Goal: Information Seeking & Learning: Learn about a topic

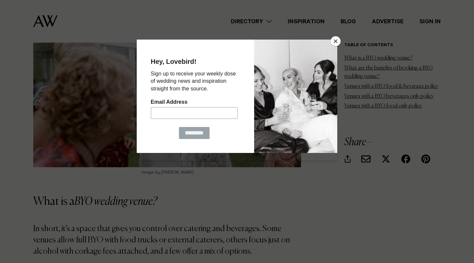
scroll to position [538, 0]
click at [335, 39] on button "Close" at bounding box center [336, 41] width 10 height 10
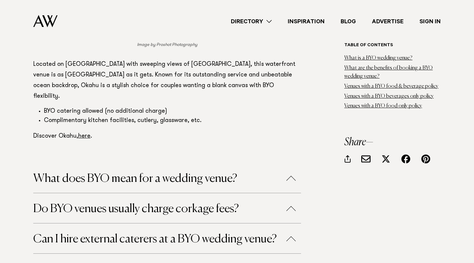
scroll to position [4014, 0]
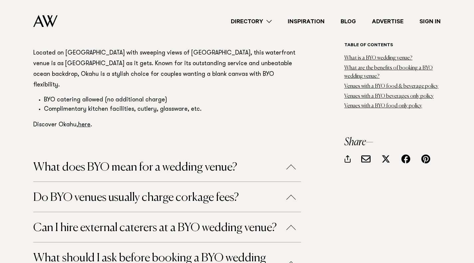
click at [186, 222] on button "Can I hire external caterers at a BYO wedding venue?" at bounding box center [167, 228] width 268 height 12
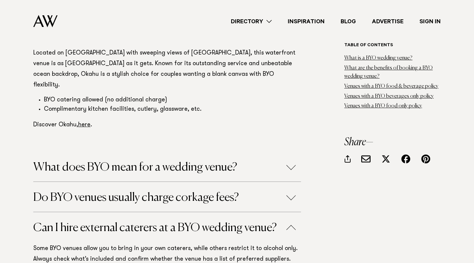
click at [173, 162] on button "What does BYO mean for a wedding venue?" at bounding box center [167, 168] width 268 height 12
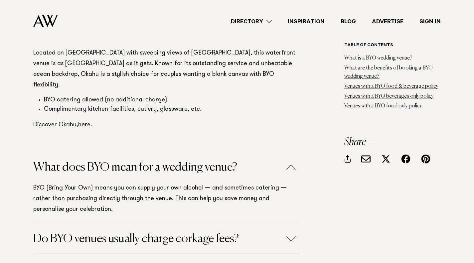
click at [199, 233] on button "Do BYO venues usually charge corkage fees?" at bounding box center [167, 239] width 268 height 12
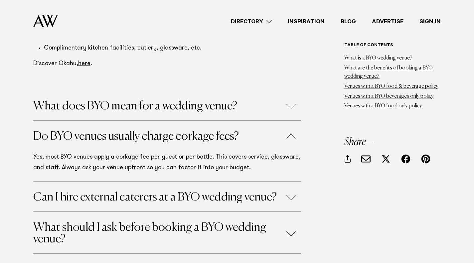
scroll to position [4075, 0]
click at [172, 222] on button "What should I ask before booking a BYO wedding venue?" at bounding box center [167, 233] width 268 height 23
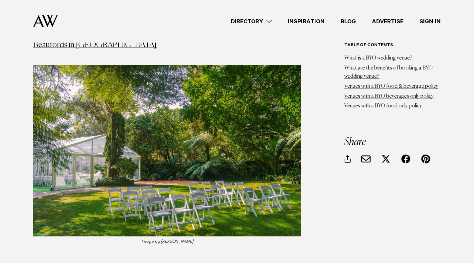
scroll to position [3439, 0]
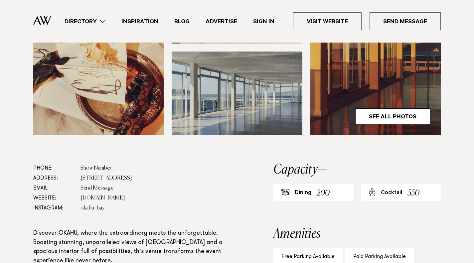
scroll to position [274, 0]
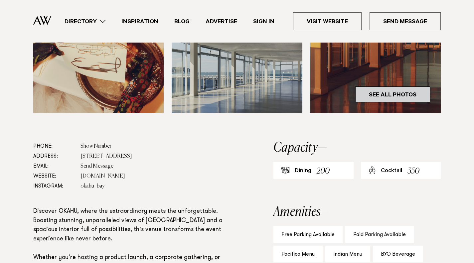
click at [377, 92] on link "See All Photos" at bounding box center [392, 95] width 75 height 16
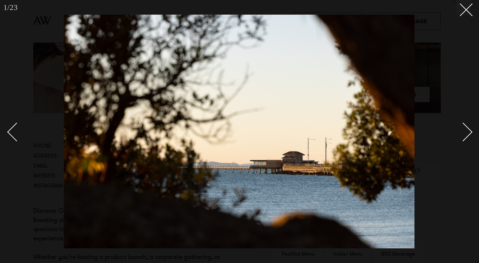
click at [466, 136] on div "Next slide" at bounding box center [463, 131] width 19 height 19
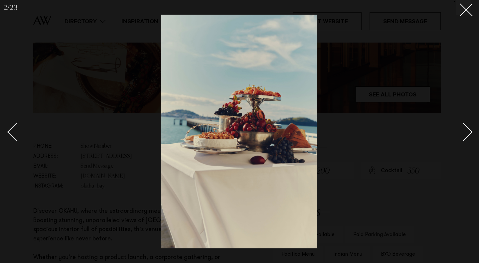
click at [466, 136] on div "Next slide" at bounding box center [463, 131] width 19 height 19
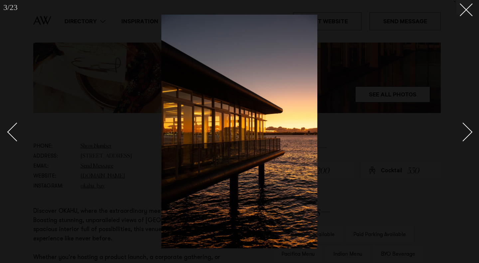
click at [466, 136] on div "Next slide" at bounding box center [463, 131] width 19 height 19
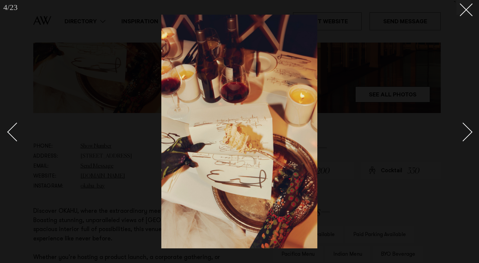
click at [466, 136] on div "Next slide" at bounding box center [463, 131] width 19 height 19
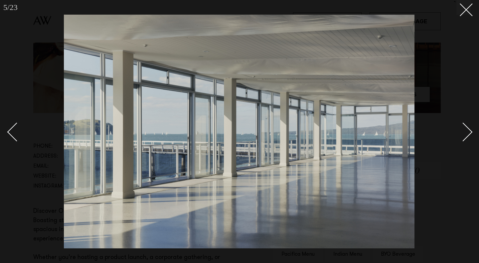
click at [466, 136] on div "Next slide" at bounding box center [463, 131] width 19 height 19
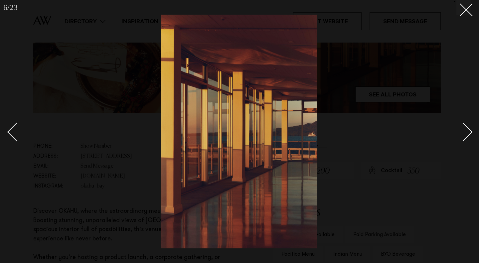
click at [466, 136] on div "Next slide" at bounding box center [463, 131] width 19 height 19
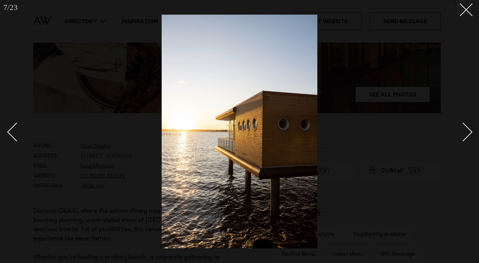
click at [466, 136] on div "Next slide" at bounding box center [463, 131] width 19 height 19
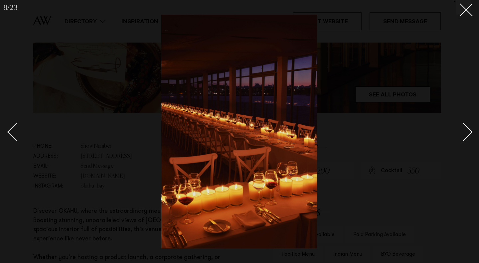
click at [466, 136] on div "Next slide" at bounding box center [463, 131] width 19 height 19
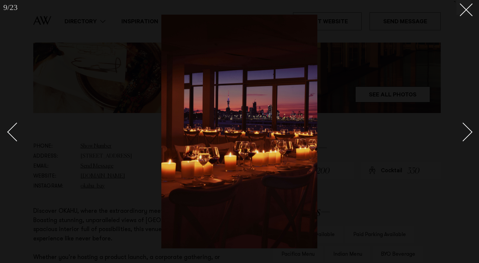
click at [466, 136] on div "Next slide" at bounding box center [463, 131] width 19 height 19
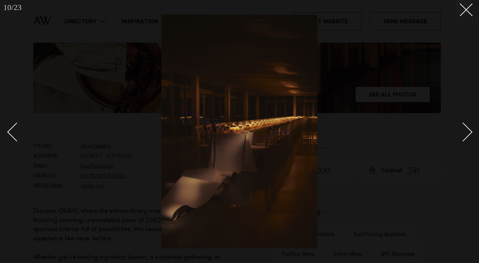
click at [466, 136] on div "Next slide" at bounding box center [463, 131] width 19 height 19
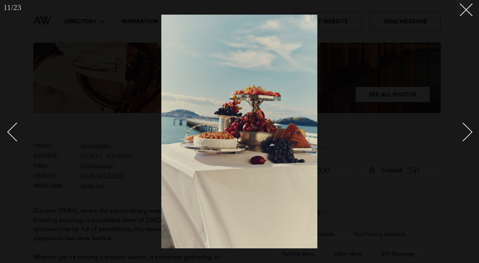
click at [466, 136] on div "Next slide" at bounding box center [463, 131] width 19 height 19
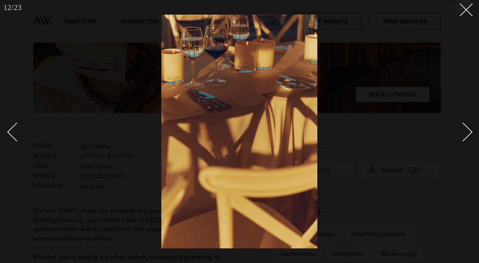
click at [466, 136] on div "Next slide" at bounding box center [463, 131] width 19 height 19
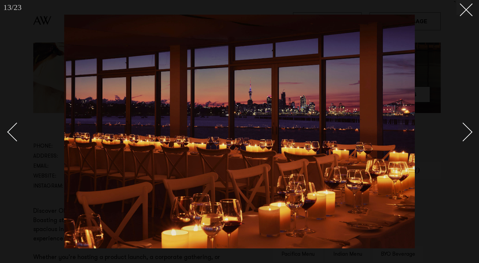
click at [466, 136] on div "Next slide" at bounding box center [463, 131] width 19 height 19
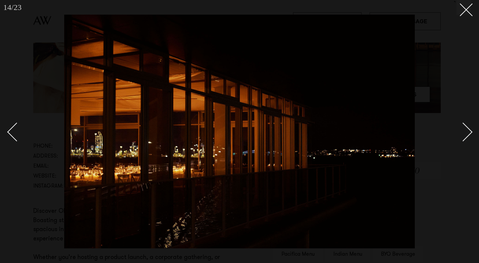
click at [466, 136] on div "Next slide" at bounding box center [463, 131] width 19 height 19
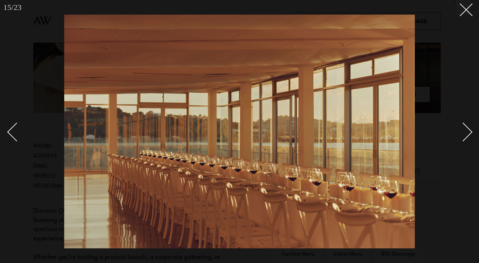
click at [466, 136] on div "Next slide" at bounding box center [463, 131] width 19 height 19
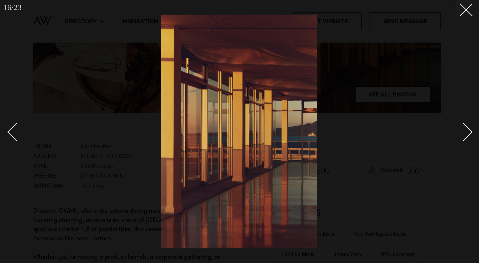
click at [466, 136] on div "Next slide" at bounding box center [463, 131] width 19 height 19
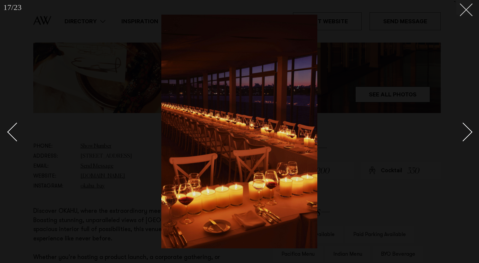
click at [463, 11] on button at bounding box center [464, 7] width 15 height 15
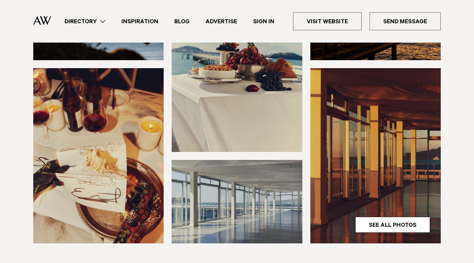
scroll to position [160, 0]
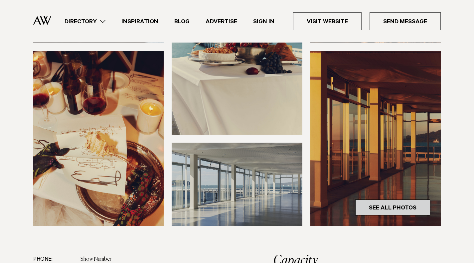
click at [396, 208] on link "See All Photos" at bounding box center [392, 208] width 75 height 16
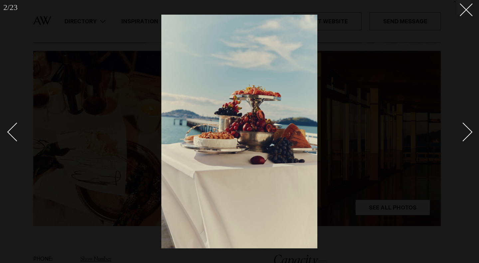
click at [466, 129] on div "Next slide" at bounding box center [463, 131] width 19 height 19
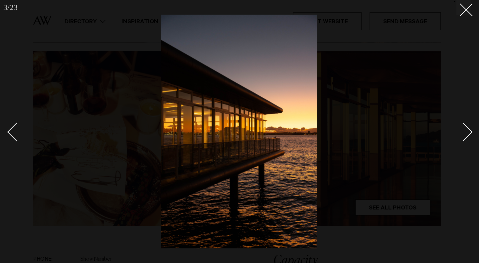
click at [466, 129] on div "Next slide" at bounding box center [463, 131] width 19 height 19
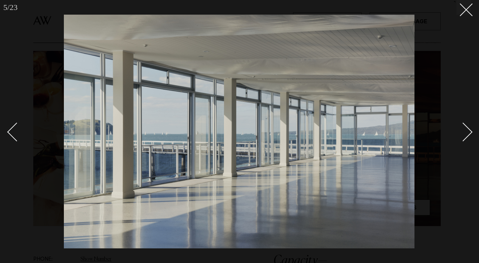
click at [466, 129] on div "Next slide" at bounding box center [463, 131] width 19 height 19
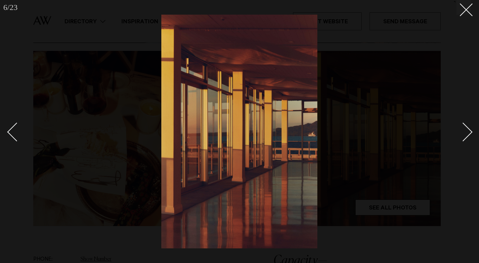
click at [466, 129] on div "Next slide" at bounding box center [463, 131] width 19 height 19
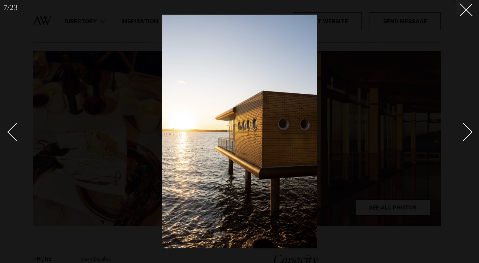
click at [466, 129] on div "Next slide" at bounding box center [463, 131] width 19 height 19
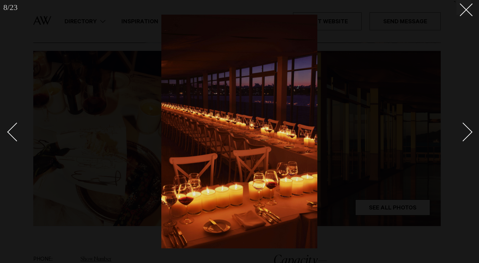
click at [466, 129] on div "Next slide" at bounding box center [463, 131] width 19 height 19
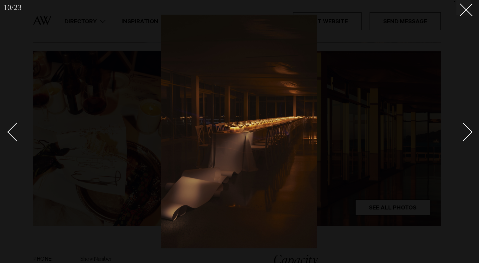
click at [466, 129] on div "Next slide" at bounding box center [463, 131] width 19 height 19
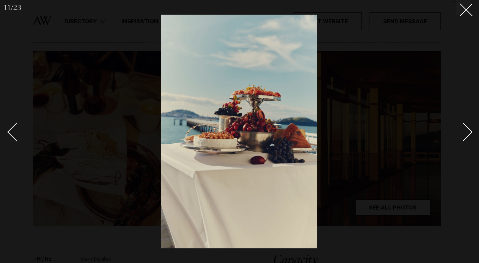
click at [466, 129] on div "Next slide" at bounding box center [463, 131] width 19 height 19
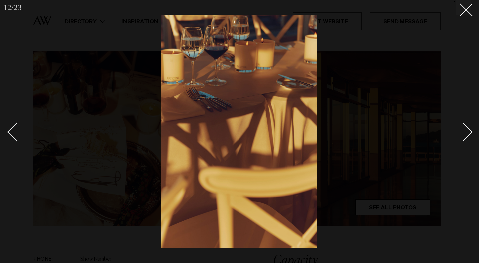
click at [466, 129] on div "Next slide" at bounding box center [463, 131] width 19 height 19
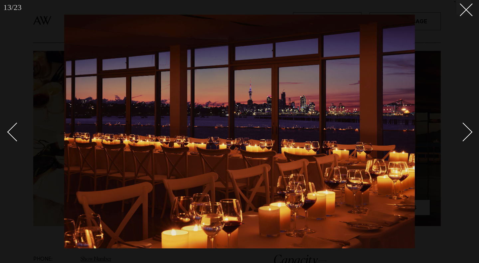
click at [466, 129] on div "Next slide" at bounding box center [463, 131] width 19 height 19
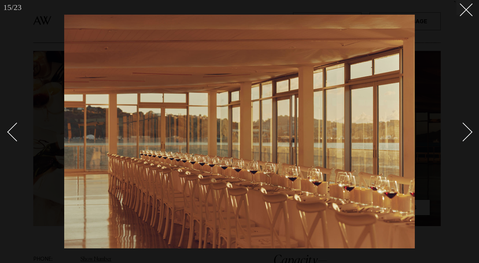
click at [466, 129] on div "Next slide" at bounding box center [463, 131] width 19 height 19
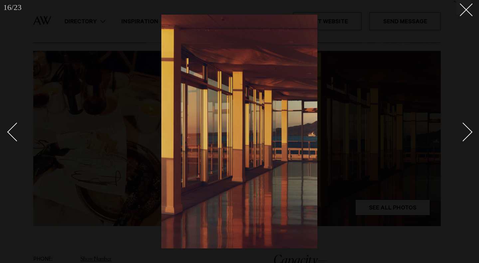
click at [466, 129] on div "Next slide" at bounding box center [463, 131] width 19 height 19
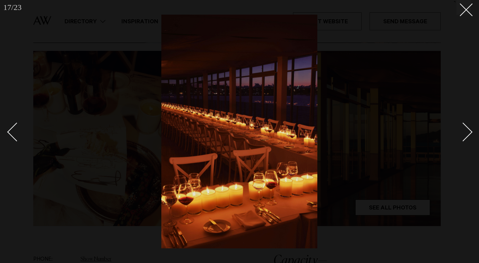
click at [466, 129] on div "Next slide" at bounding box center [463, 131] width 19 height 19
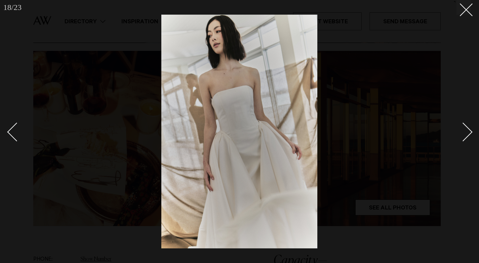
click at [466, 129] on div "Next slide" at bounding box center [463, 131] width 19 height 19
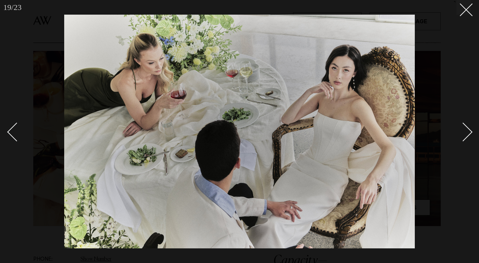
click at [466, 129] on div "Next slide" at bounding box center [463, 131] width 19 height 19
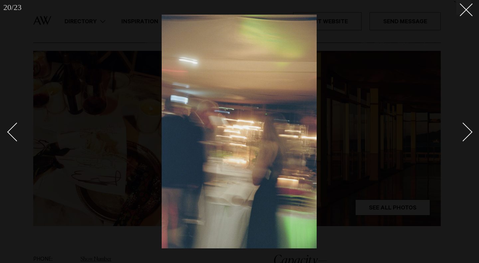
click at [466, 129] on div "Next slide" at bounding box center [463, 131] width 19 height 19
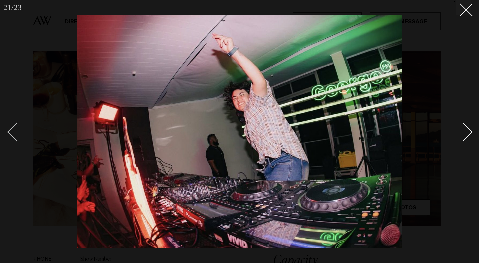
click at [16, 129] on div "Previous slide" at bounding box center [16, 131] width 19 height 19
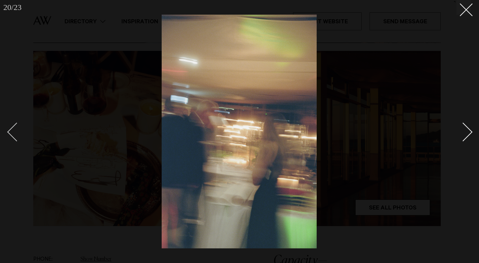
click at [16, 129] on div "Previous slide" at bounding box center [16, 131] width 19 height 19
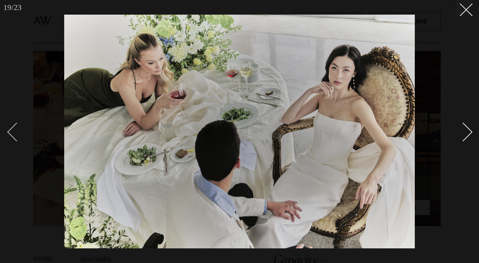
click at [16, 129] on div "Previous slide" at bounding box center [16, 131] width 19 height 19
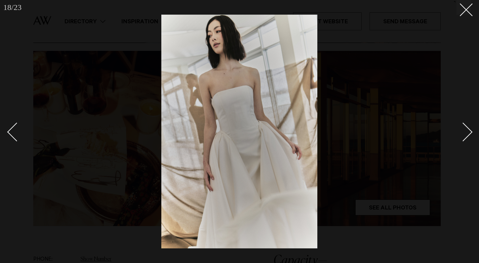
click at [461, 136] on div "Next slide" at bounding box center [463, 131] width 19 height 19
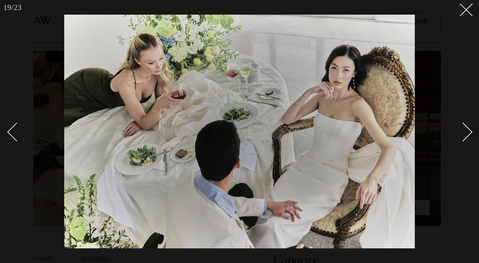
click at [461, 136] on div "Next slide" at bounding box center [463, 131] width 19 height 19
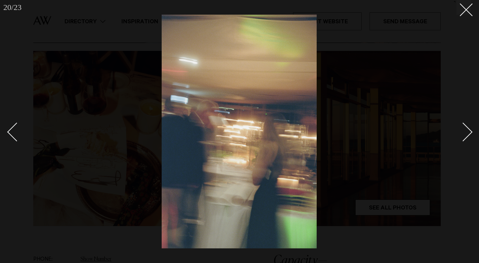
click at [461, 136] on div "Next slide" at bounding box center [463, 131] width 19 height 19
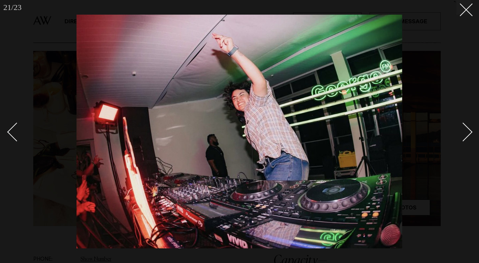
click at [461, 136] on div "Next slide" at bounding box center [463, 131] width 19 height 19
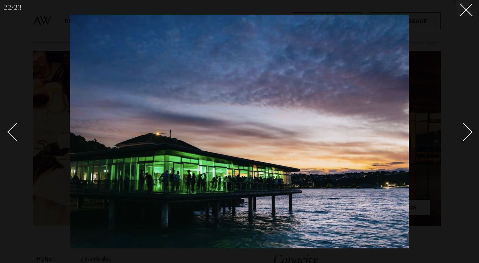
click at [461, 136] on div "Next slide" at bounding box center [463, 131] width 19 height 19
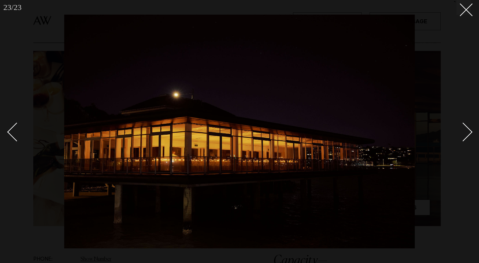
click at [461, 136] on div "Next slide" at bounding box center [463, 131] width 19 height 19
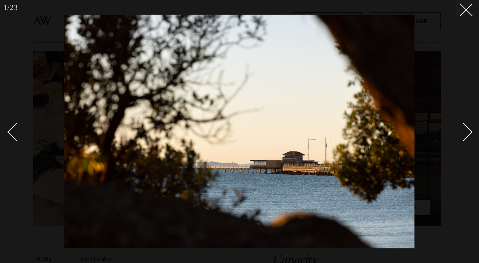
click at [461, 136] on div "Next slide" at bounding box center [463, 131] width 19 height 19
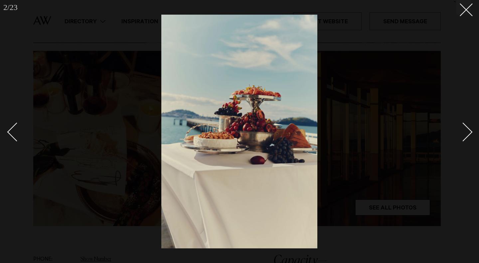
click at [461, 136] on div "Next slide" at bounding box center [463, 131] width 19 height 19
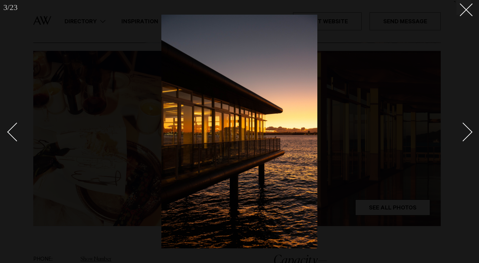
click at [461, 136] on div "Next slide" at bounding box center [463, 131] width 19 height 19
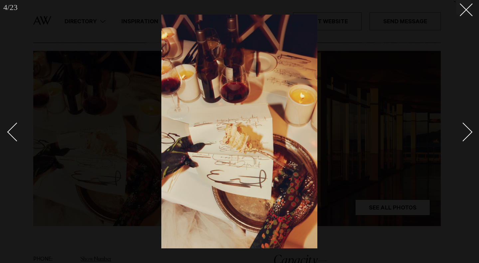
click at [461, 136] on div "Next slide" at bounding box center [463, 131] width 19 height 19
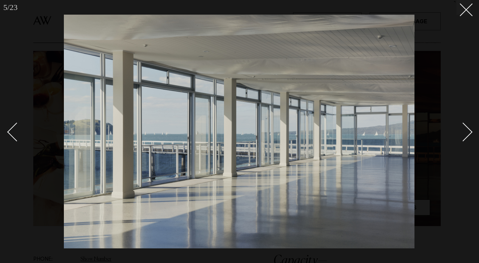
click at [461, 136] on div "Next slide" at bounding box center [463, 131] width 19 height 19
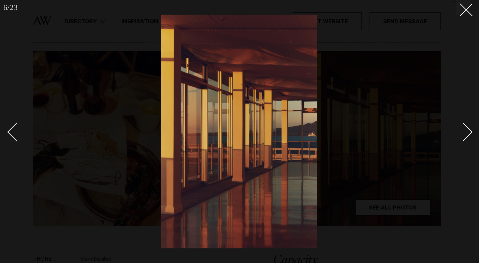
click at [461, 136] on div "Next slide" at bounding box center [463, 131] width 19 height 19
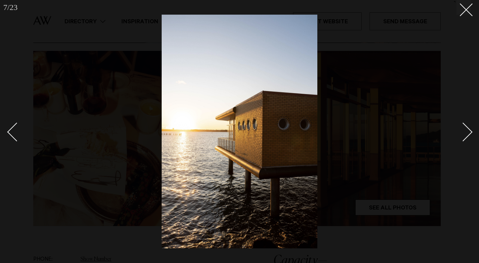
click at [461, 136] on div "Next slide" at bounding box center [463, 131] width 19 height 19
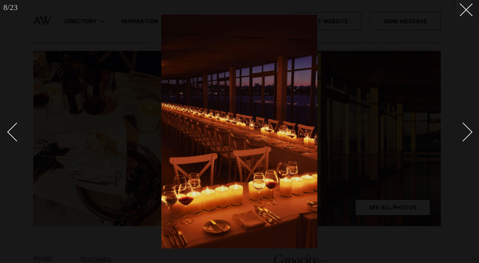
click at [461, 136] on div "Next slide" at bounding box center [463, 131] width 19 height 19
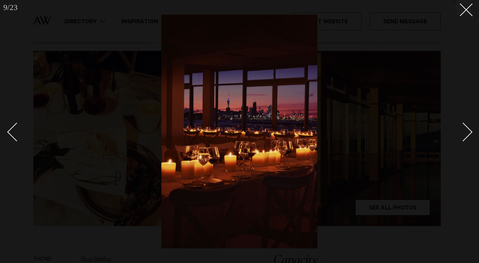
click at [461, 136] on div "Next slide" at bounding box center [463, 131] width 19 height 19
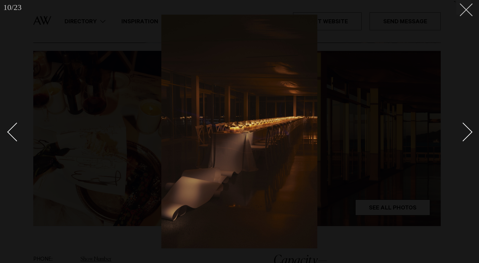
click at [468, 11] on button at bounding box center [464, 7] width 15 height 15
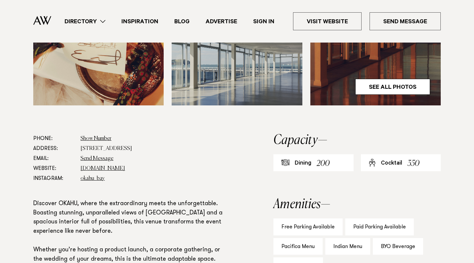
scroll to position [286, 0]
